Goal: Find specific page/section: Find specific page/section

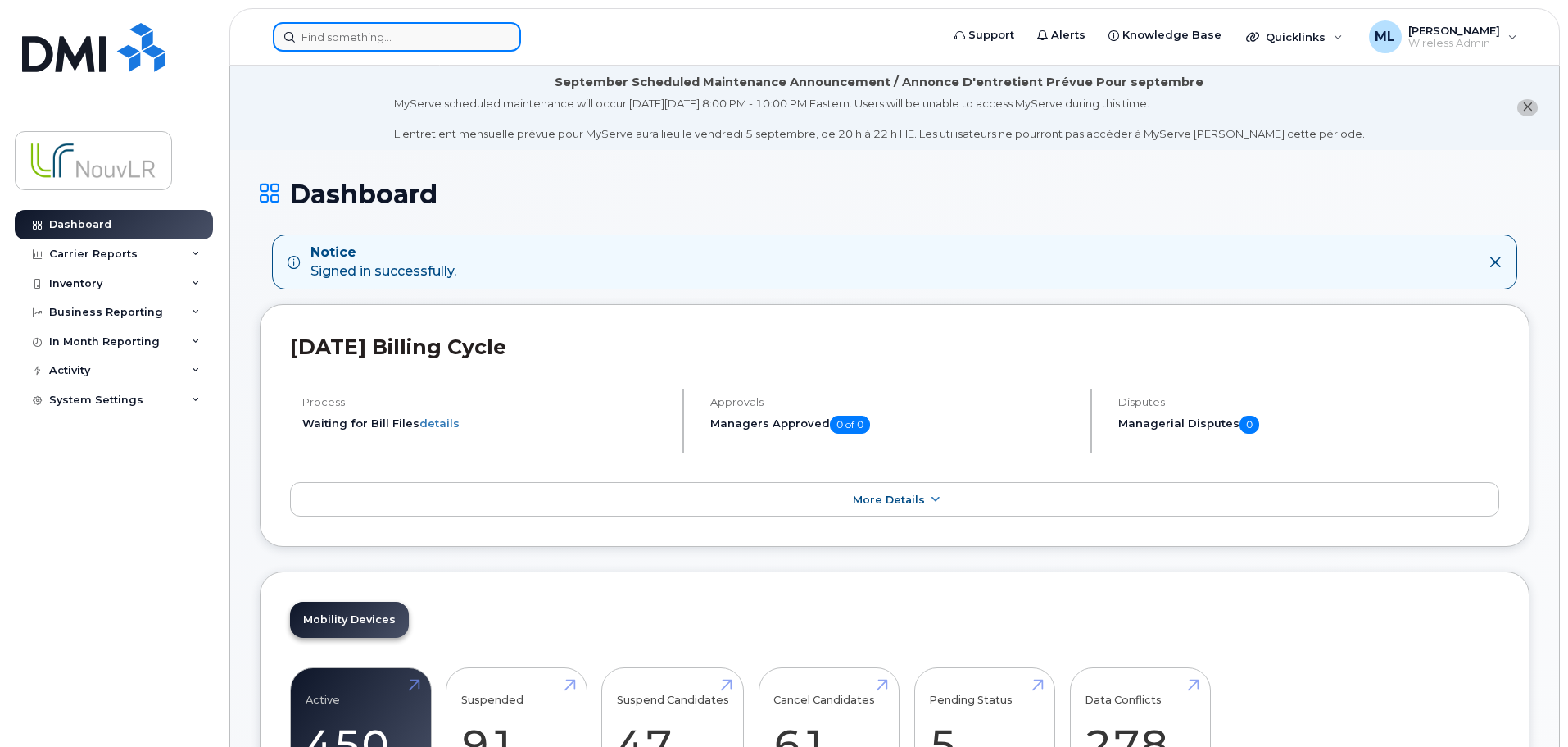
click at [378, 36] on input at bounding box center [397, 36] width 248 height 29
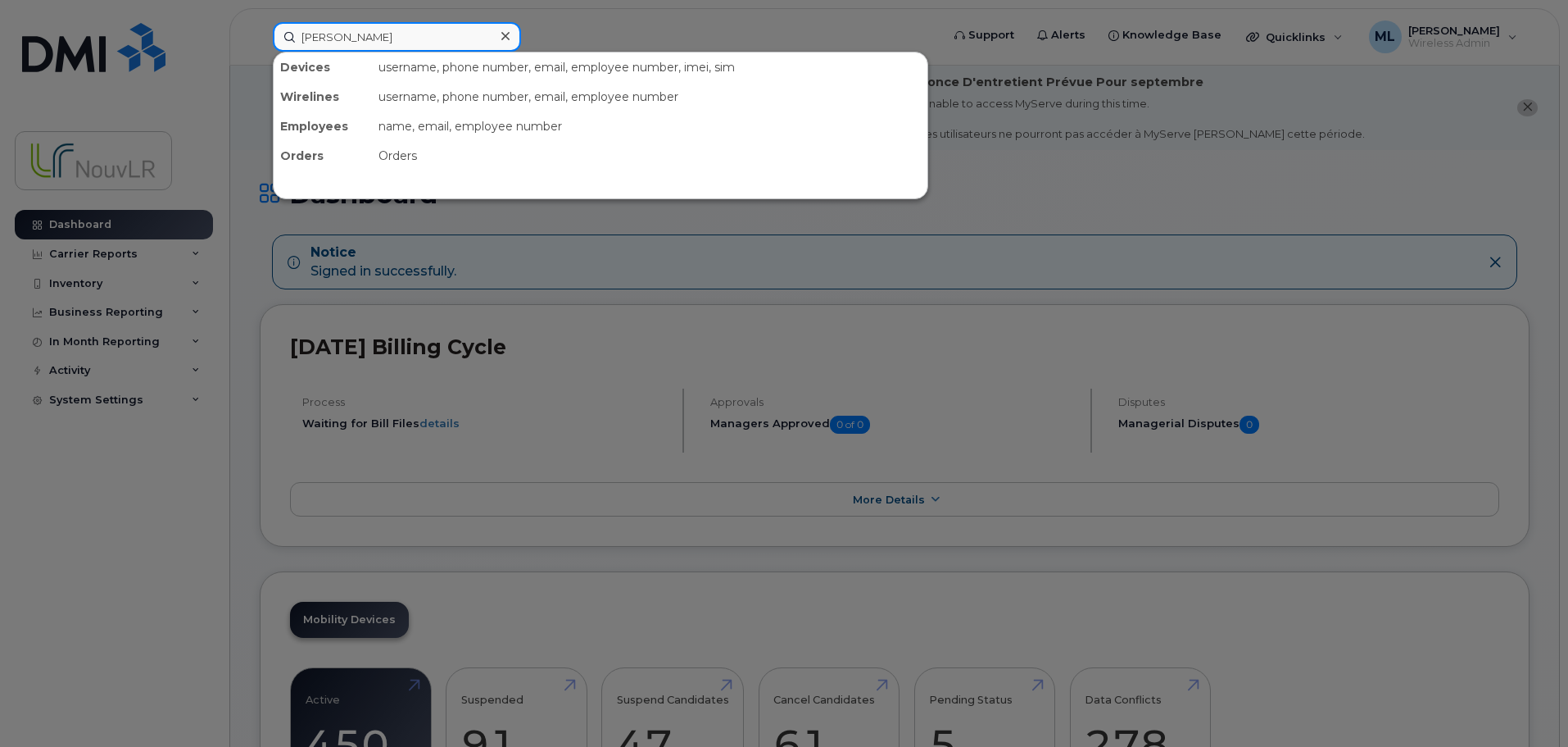
type input "[PERSON_NAME]"
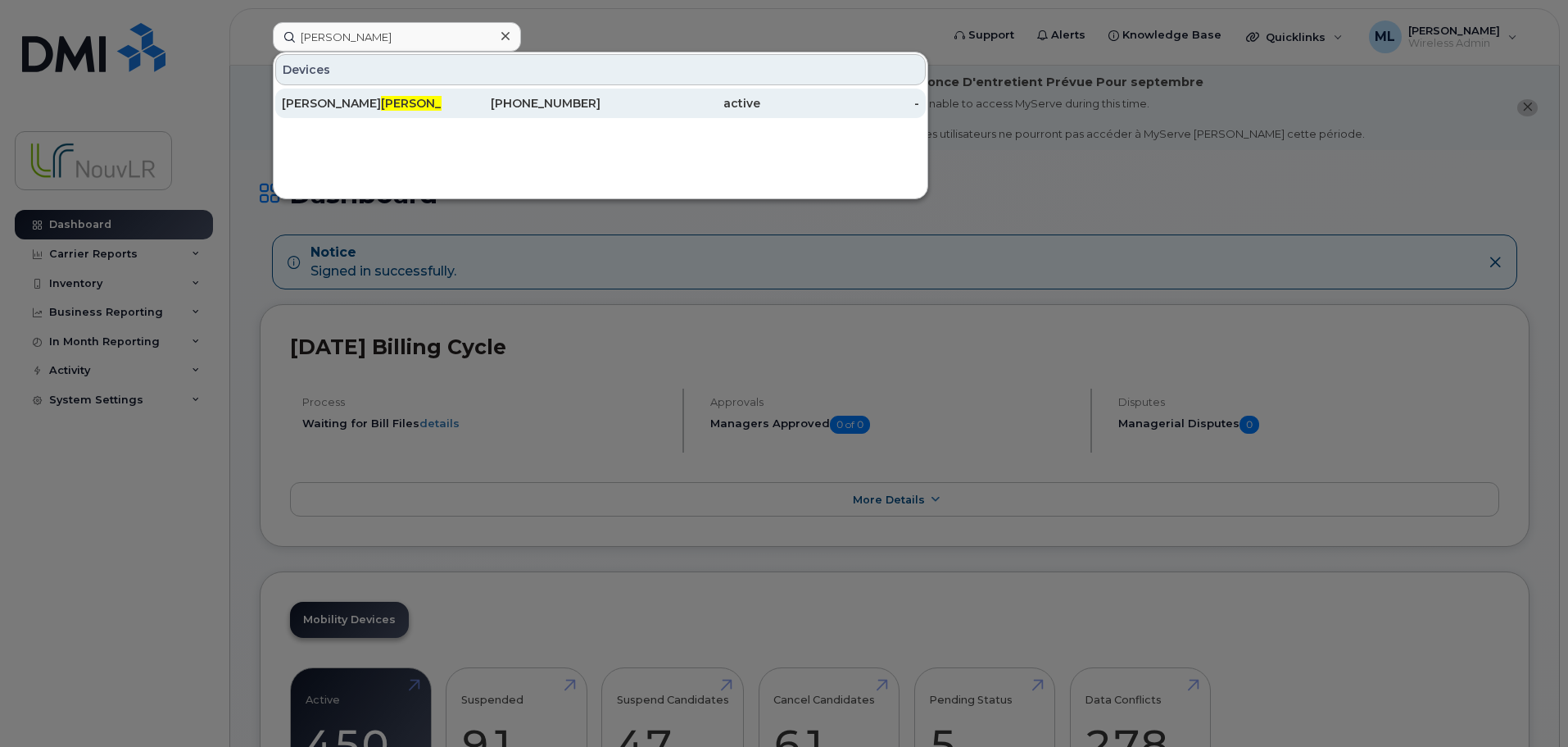
click at [373, 106] on div "[PERSON_NAME]" at bounding box center [362, 103] width 160 height 16
